Goal: Find specific page/section: Find specific page/section

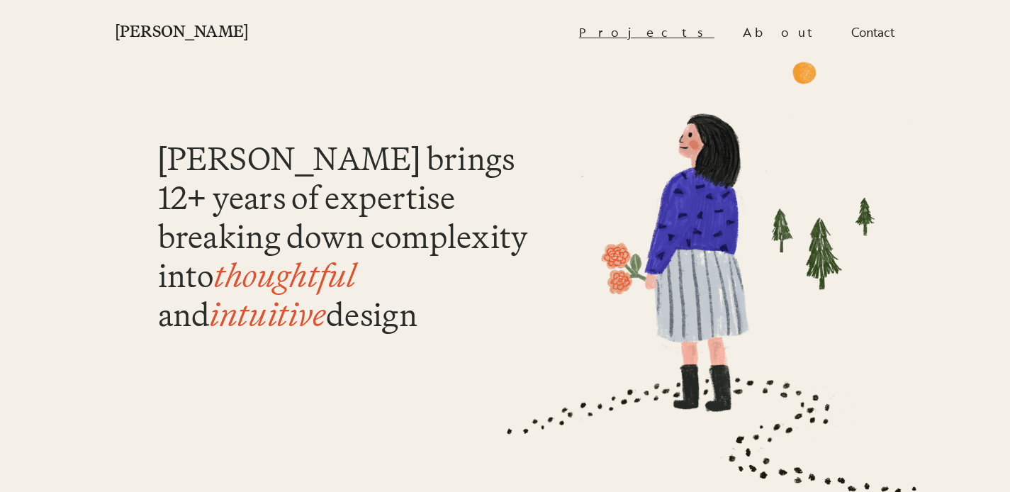
click at [714, 28] on link "Projects" at bounding box center [646, 31] width 135 height 29
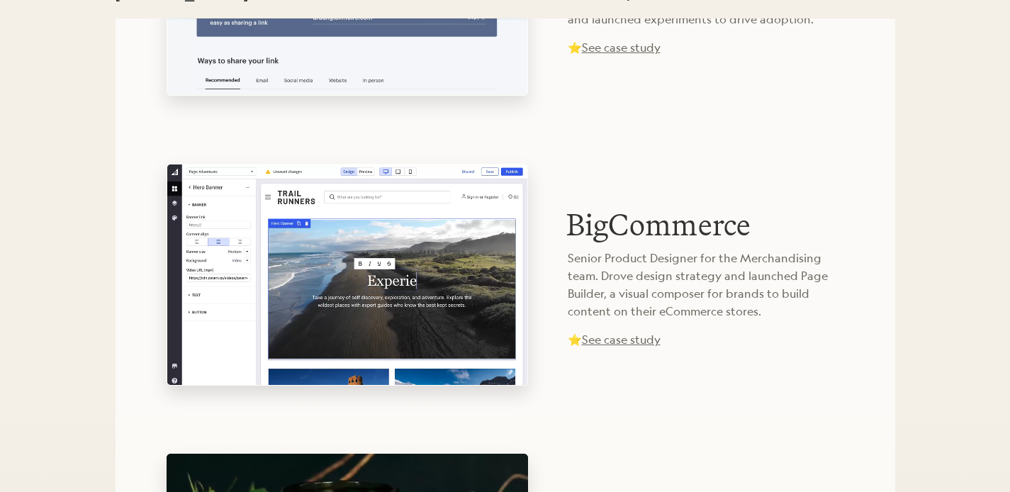
scroll to position [833, 0]
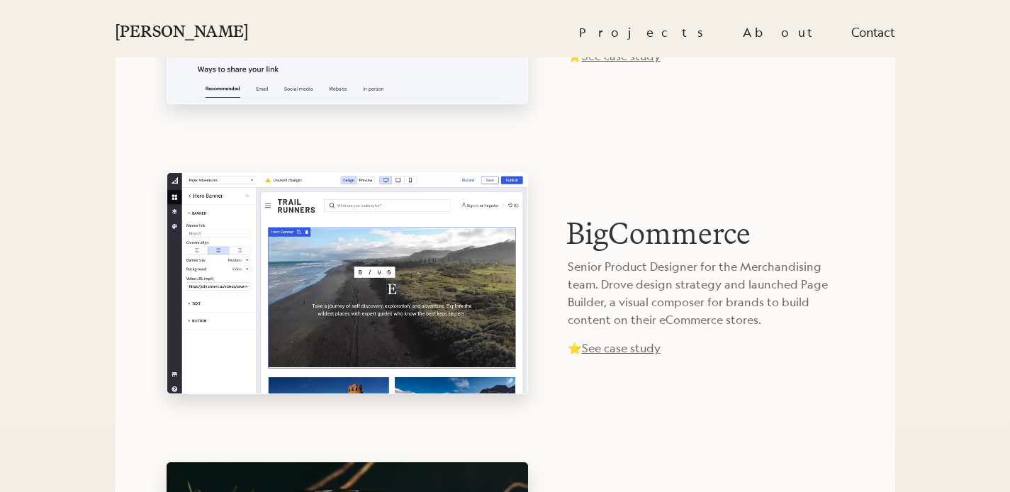
click at [606, 62] on span "See case study" at bounding box center [621, 56] width 79 height 16
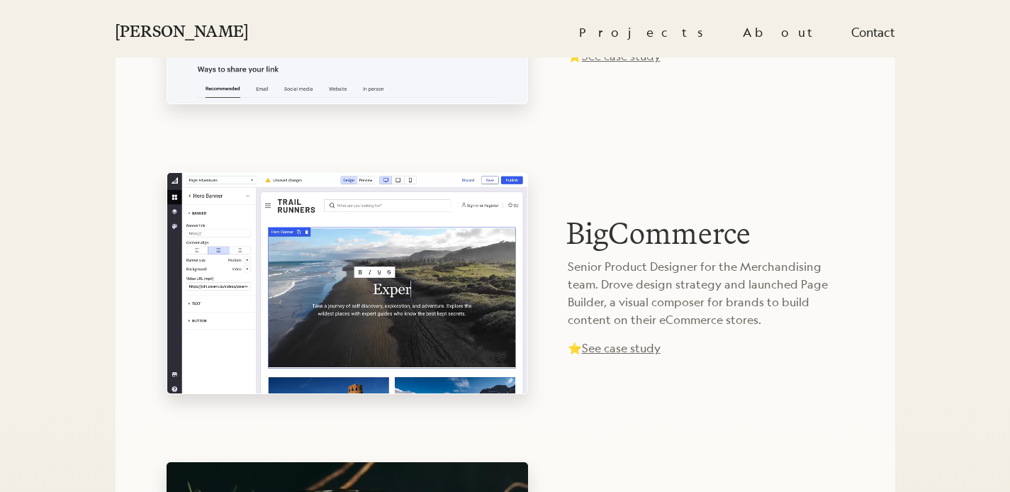
scroll to position [978, 0]
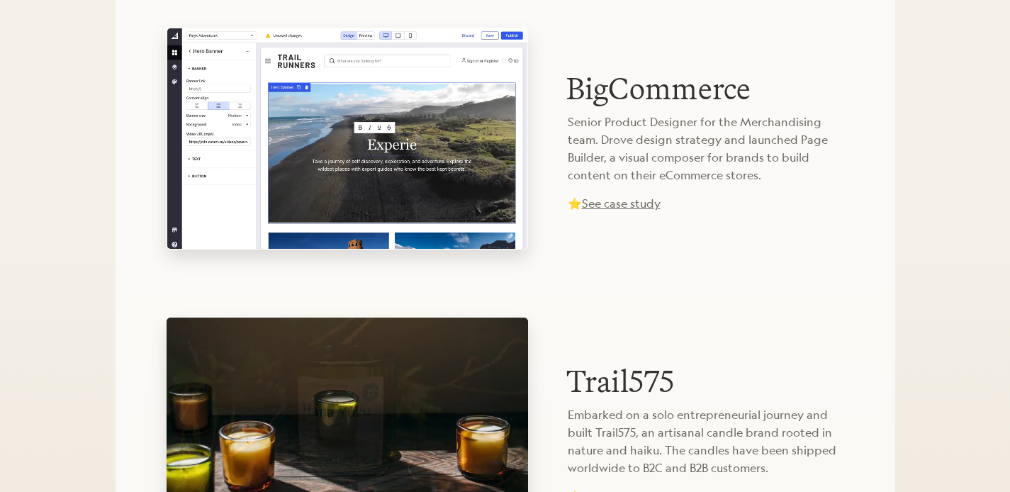
click at [616, 199] on span "See case study" at bounding box center [621, 204] width 79 height 16
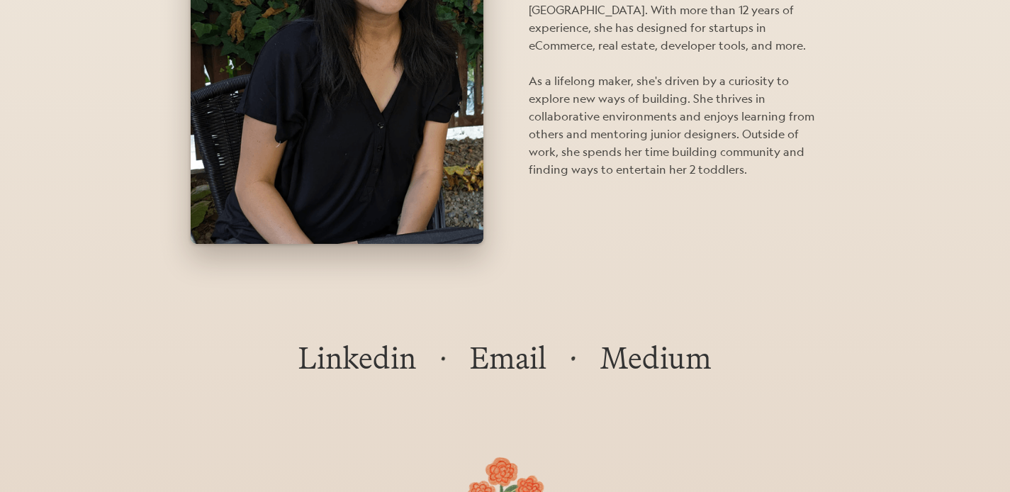
scroll to position [1931, 0]
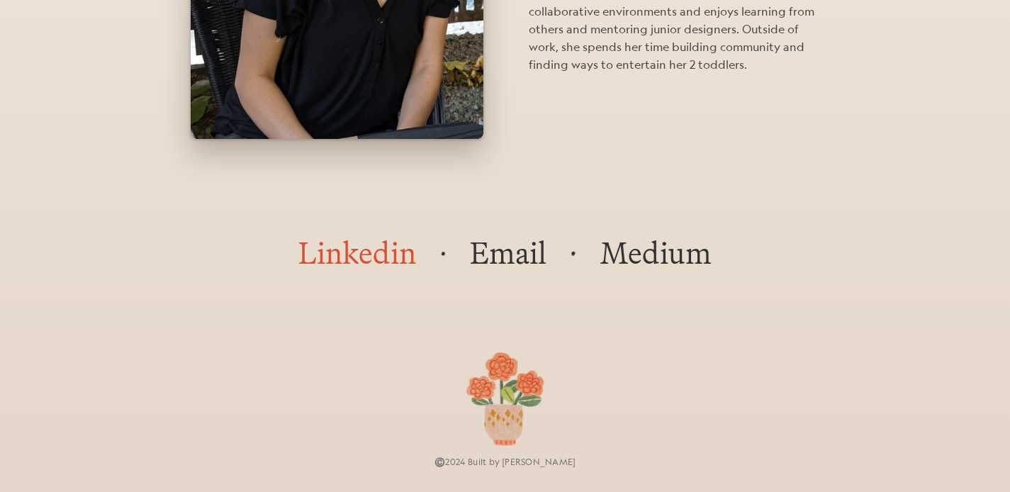
click at [393, 243] on link "Linkedin" at bounding box center [357, 252] width 118 height 38
